Goal: Task Accomplishment & Management: Use online tool/utility

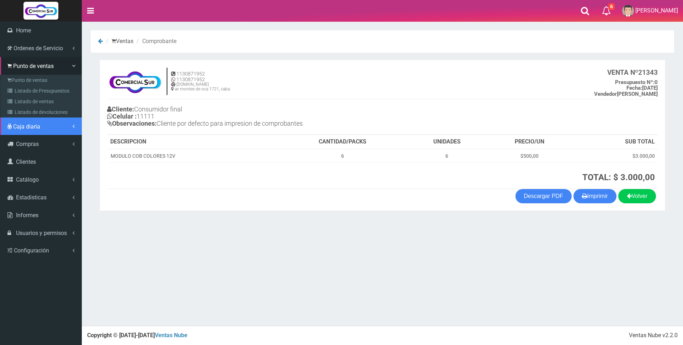
click at [19, 126] on span "Caja diaria" at bounding box center [26, 126] width 27 height 7
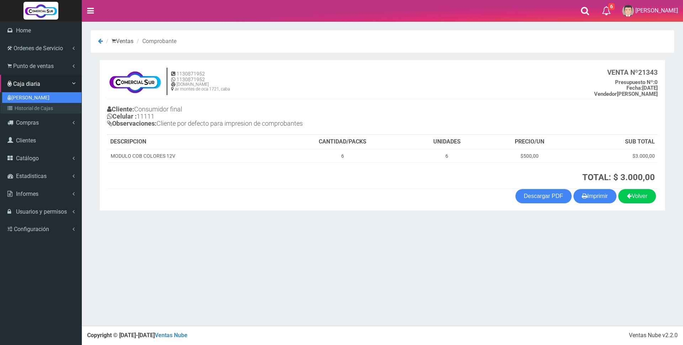
click at [19, 96] on link "[PERSON_NAME]" at bounding box center [41, 97] width 79 height 11
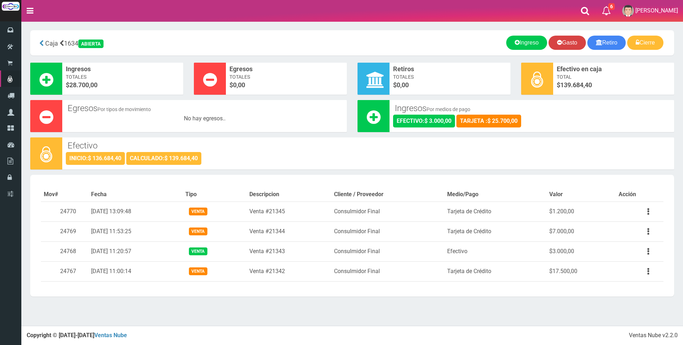
click at [567, 43] on link "Gasto" at bounding box center [567, 43] width 37 height 14
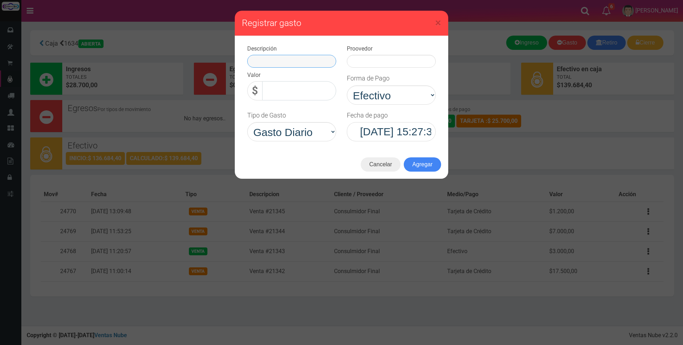
click at [318, 64] on input "text" at bounding box center [291, 61] width 89 height 13
type input "varios"
click at [322, 88] on input "0,00" at bounding box center [299, 90] width 74 height 19
type input "11.500,00"
click at [381, 57] on input "text" at bounding box center [391, 61] width 89 height 13
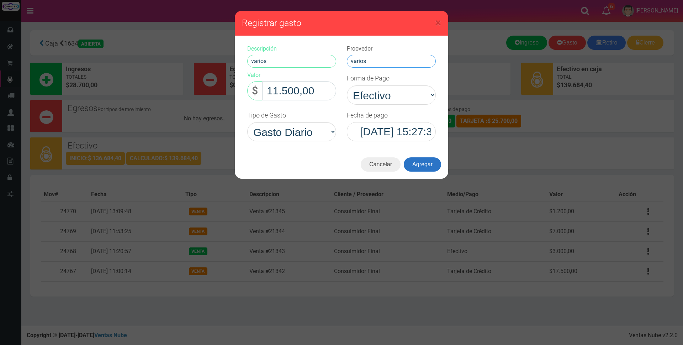
type input "varios"
click at [425, 168] on button "Agregar" at bounding box center [422, 164] width 37 height 14
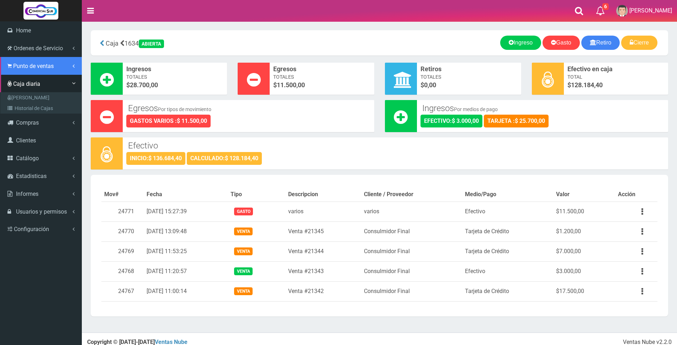
click at [26, 66] on span "Punto de ventas" at bounding box center [33, 66] width 41 height 7
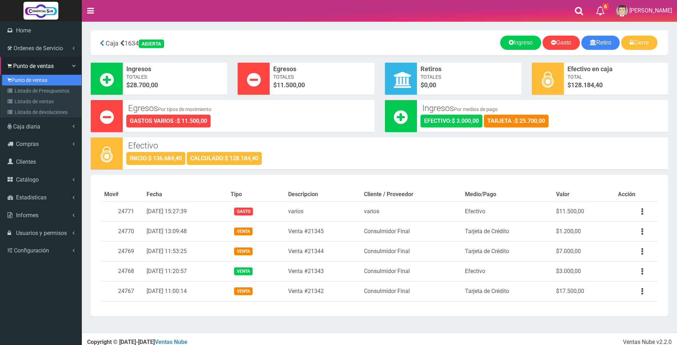
click at [22, 82] on link "Punto de ventas" at bounding box center [41, 80] width 79 height 11
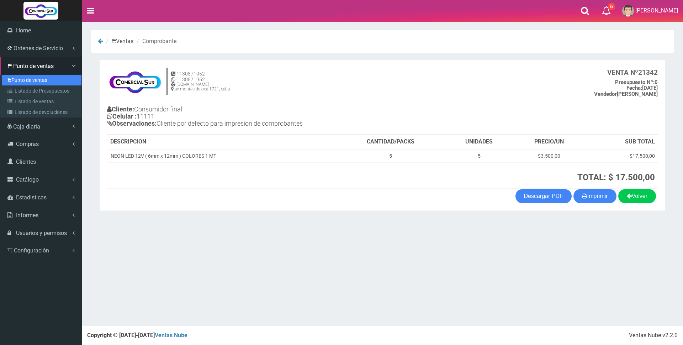
click at [32, 80] on link "Punto de ventas" at bounding box center [41, 80] width 79 height 11
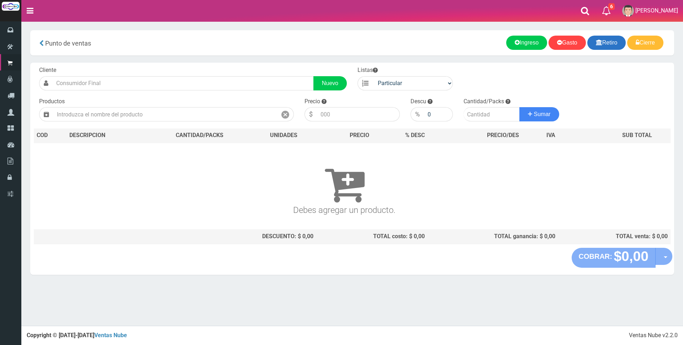
click at [609, 41] on link "Retiro" at bounding box center [606, 43] width 39 height 14
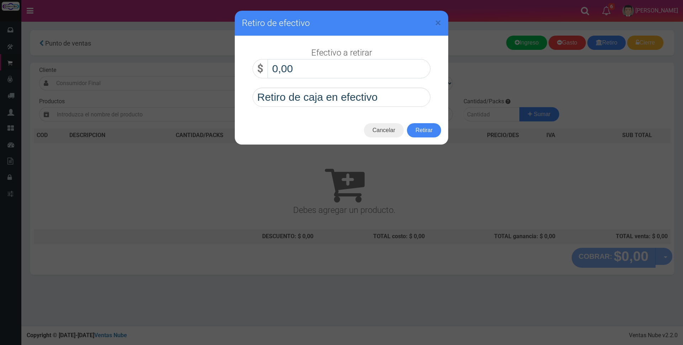
click at [364, 66] on input "0,00" at bounding box center [349, 68] width 163 height 19
type input "70.000,00"
click at [417, 132] on button "Retirar" at bounding box center [424, 130] width 34 height 14
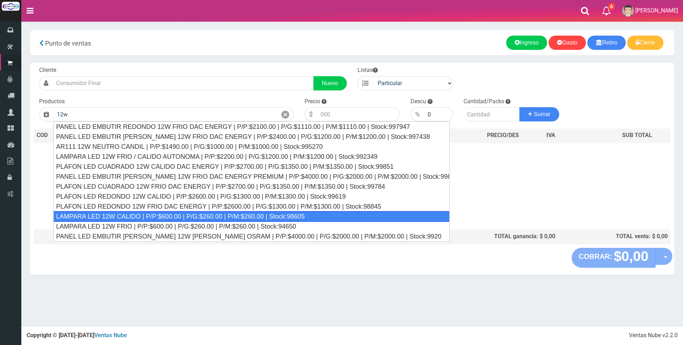
click at [219, 217] on div "LAMPARA LED 12W CALIDO | P/P:$600.00 | P/G:$260.00 | P/M:$260.00 | Stock:98605" at bounding box center [251, 216] width 396 height 11
type input "LAMPARA LED 12W CALIDO | P/P:$600.00 | P/G:$260.00 | P/M:$260.00 | Stock:98605"
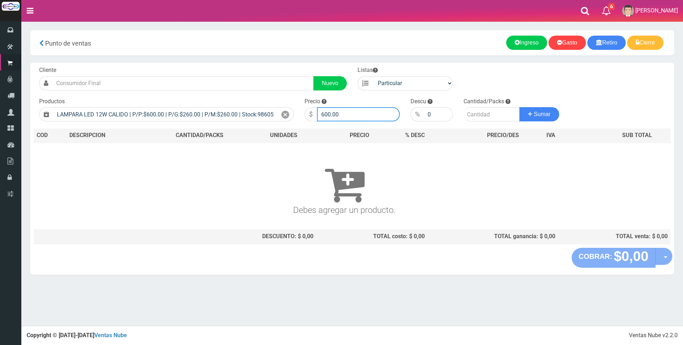
click at [357, 116] on input "600.00" at bounding box center [358, 114] width 83 height 14
type input "6"
type input "2250"
click at [475, 113] on input "number" at bounding box center [492, 114] width 56 height 14
type input "4"
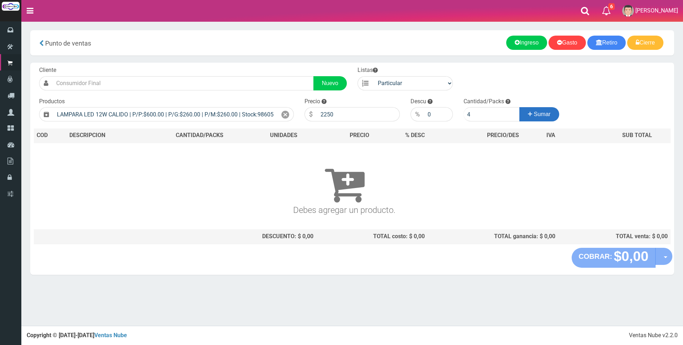
click at [547, 117] on span "Sumar" at bounding box center [542, 114] width 17 height 6
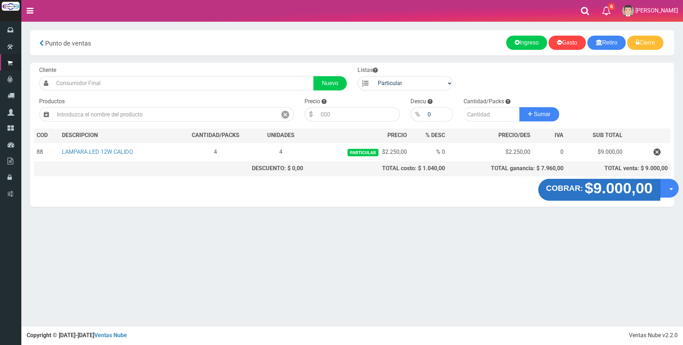
click at [586, 192] on strong "$9.000,00" at bounding box center [619, 188] width 68 height 17
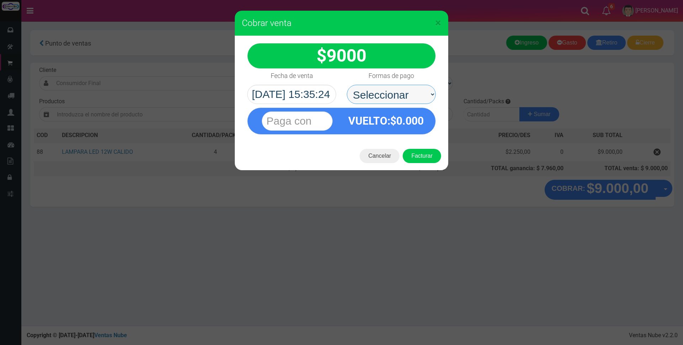
click at [407, 95] on select "Seleccionar Efectivo Tarjeta de Crédito Depósito Débito" at bounding box center [391, 94] width 89 height 19
select select "Tarjeta de Crédito"
click at [347, 85] on select "Seleccionar Efectivo Tarjeta de Crédito Depósito Débito" at bounding box center [391, 94] width 89 height 19
click at [327, 121] on input "text" at bounding box center [297, 120] width 71 height 19
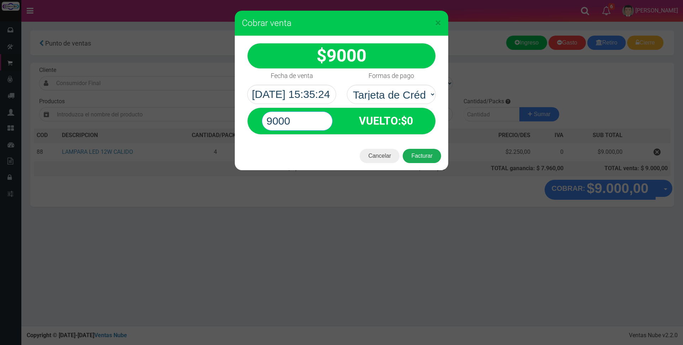
type input "9000"
click at [433, 160] on button "Facturar" at bounding box center [422, 156] width 38 height 14
